Goal: Navigation & Orientation: Find specific page/section

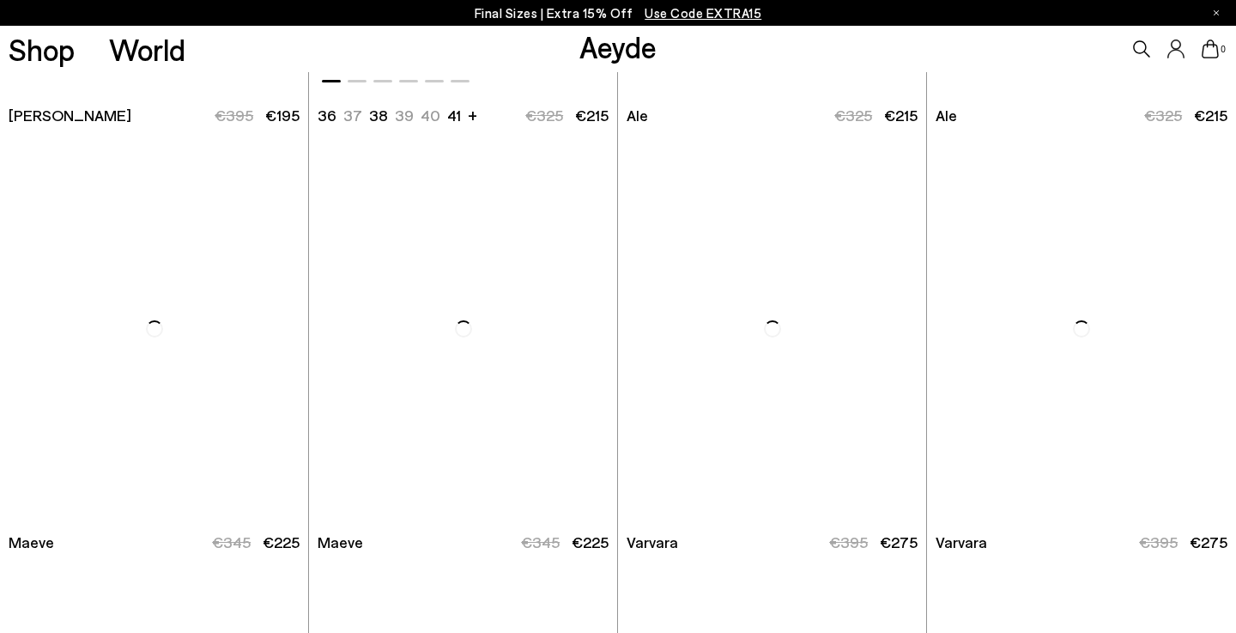
scroll to position [3765, 0]
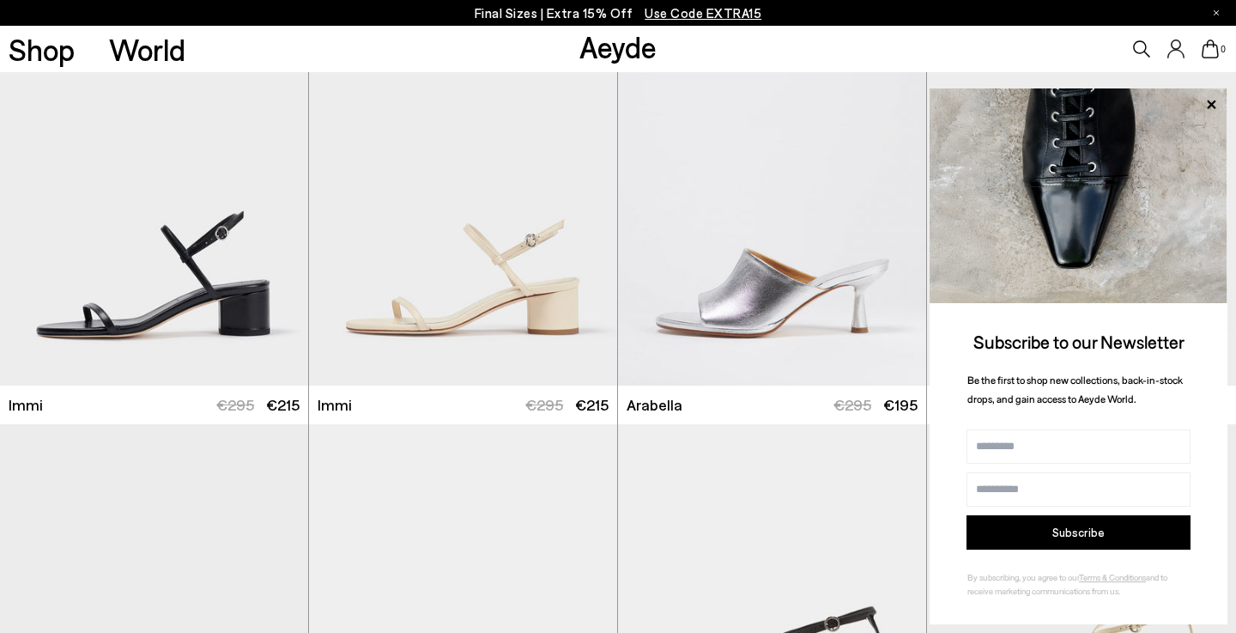
scroll to position [5189, 0]
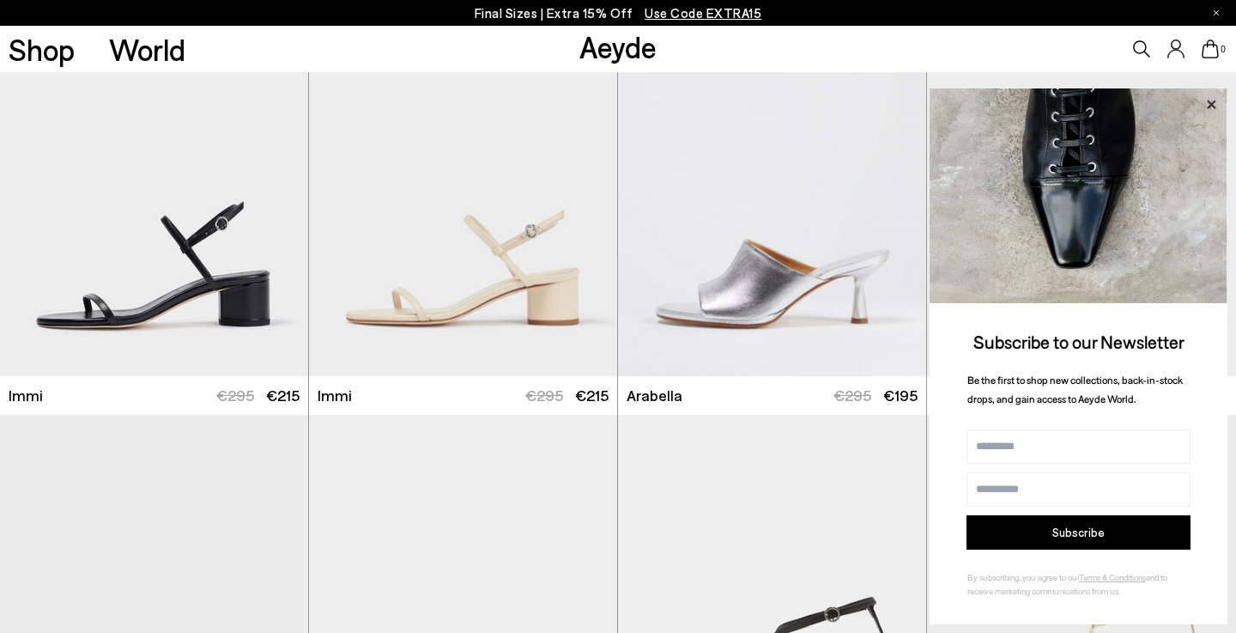
click at [1217, 107] on icon at bounding box center [1211, 105] width 22 height 22
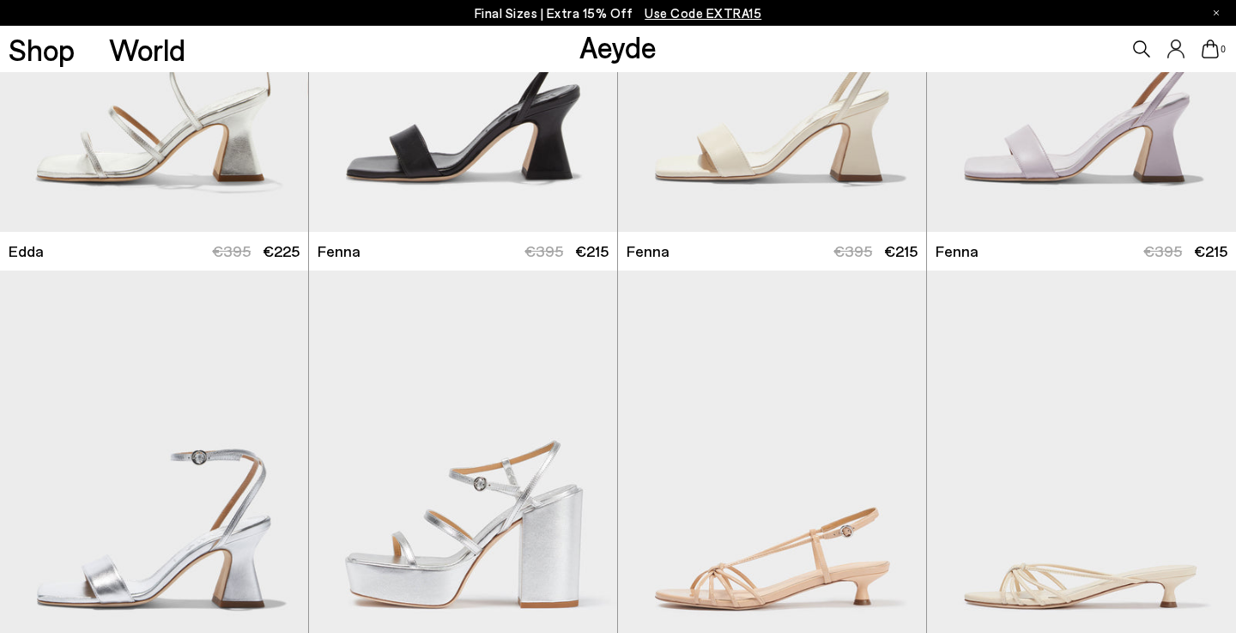
scroll to position [6188, 0]
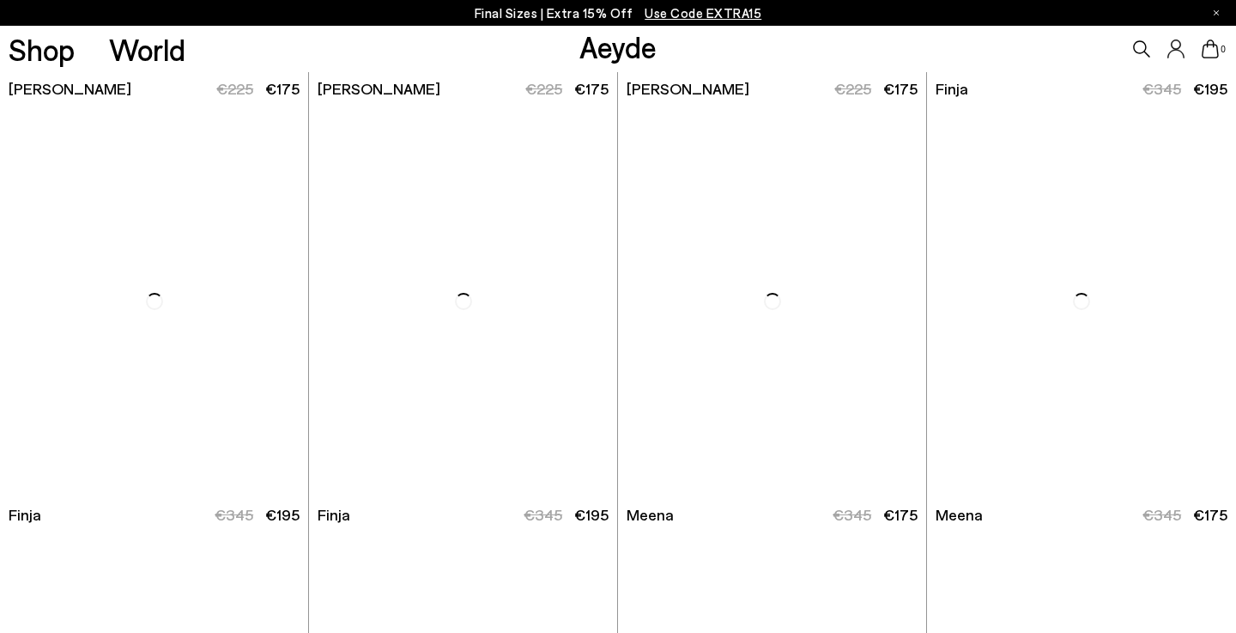
scroll to position [8494, 0]
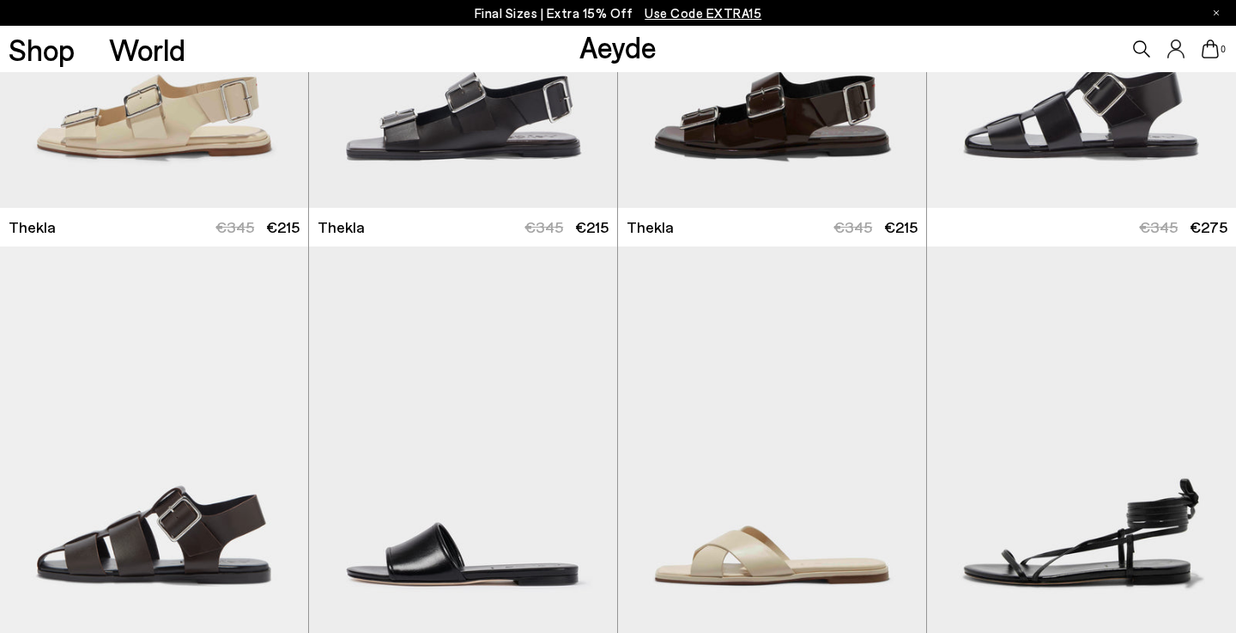
scroll to position [9835, 0]
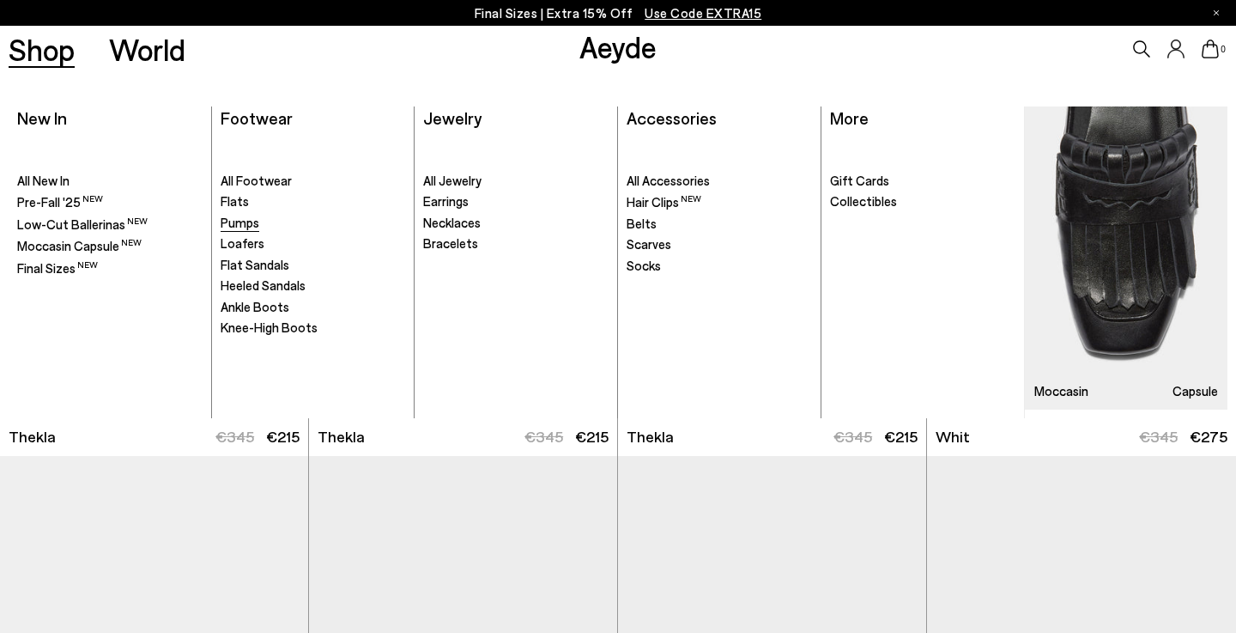
click at [243, 222] on span "Pumps" at bounding box center [240, 222] width 39 height 15
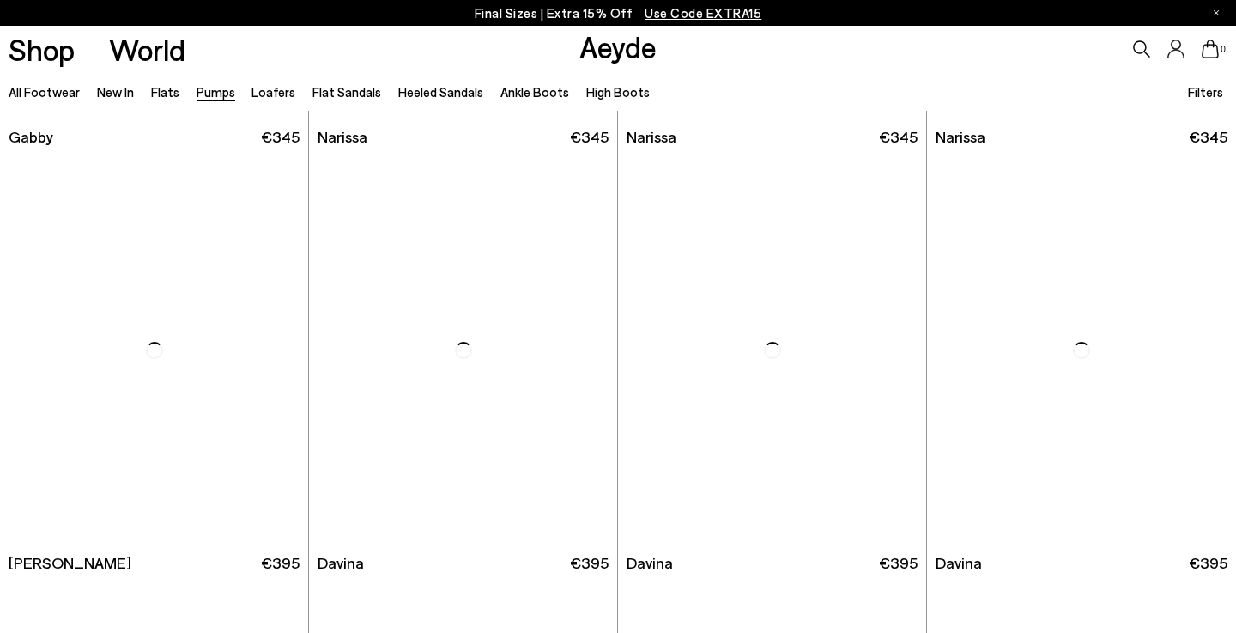
scroll to position [2940, 0]
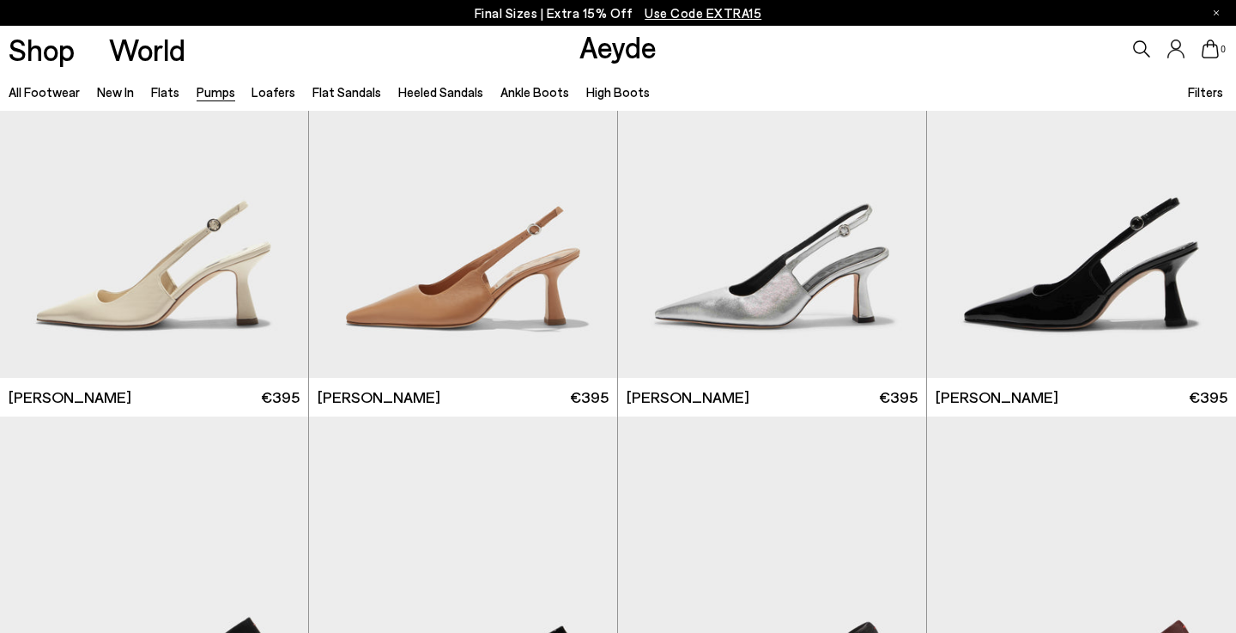
scroll to position [5239, 0]
